Goal: Navigation & Orientation: Find specific page/section

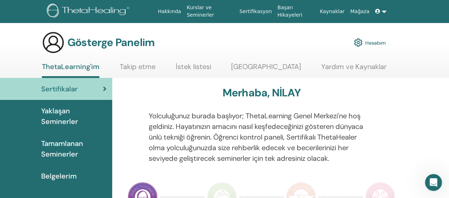
click at [61, 112] on font "Yaklaşan Seminerler" at bounding box center [59, 116] width 37 height 20
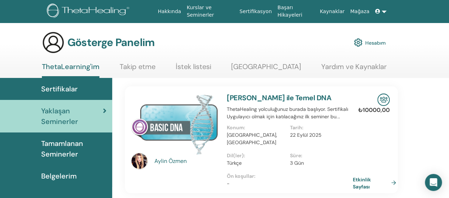
click at [298, 11] on font "Başarı Hikayeleri" at bounding box center [289, 11] width 25 height 13
